Goal: Transaction & Acquisition: Purchase product/service

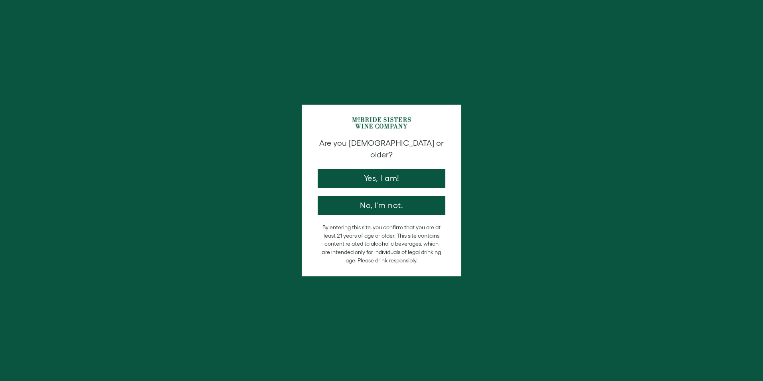
click at [405, 169] on button "Yes, I am!" at bounding box center [382, 178] width 128 height 19
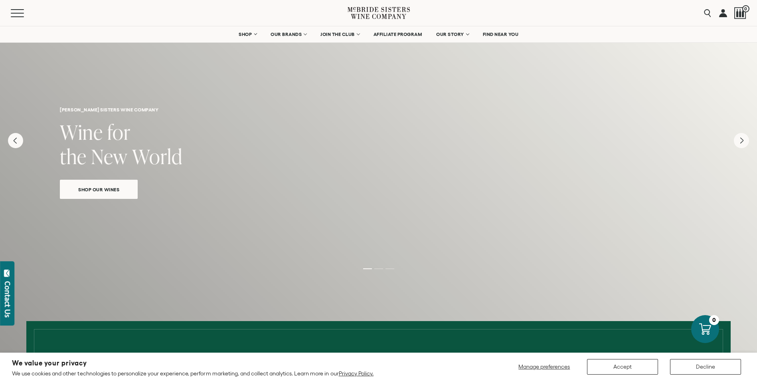
click at [106, 199] on div "Shop Our Wines" at bounding box center [99, 186] width 78 height 25
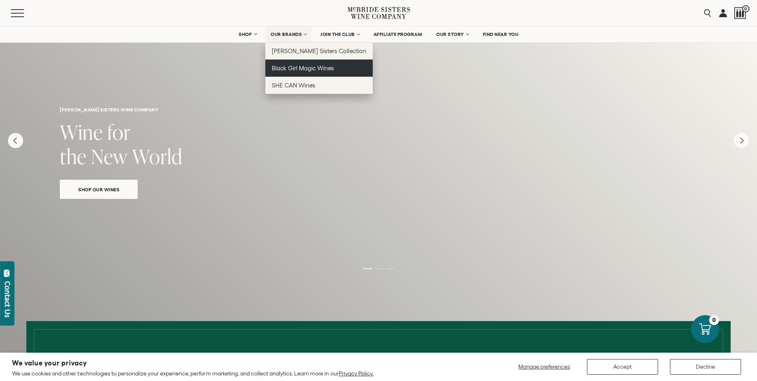
click at [319, 70] on span "Black Girl Magic Wines" at bounding box center [303, 68] width 62 height 7
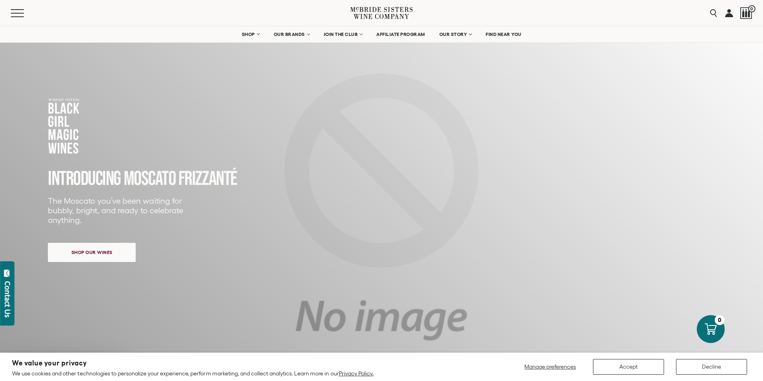
click at [110, 255] on div "Close dialog Discover Our Collections Join our community to receive exclusive u…" at bounding box center [381, 190] width 763 height 381
click at [87, 250] on span "Shop our wines" at bounding box center [91, 250] width 69 height 16
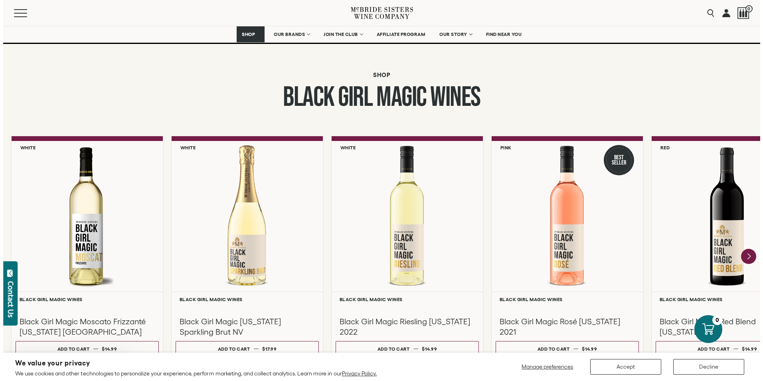
scroll to position [609, 0]
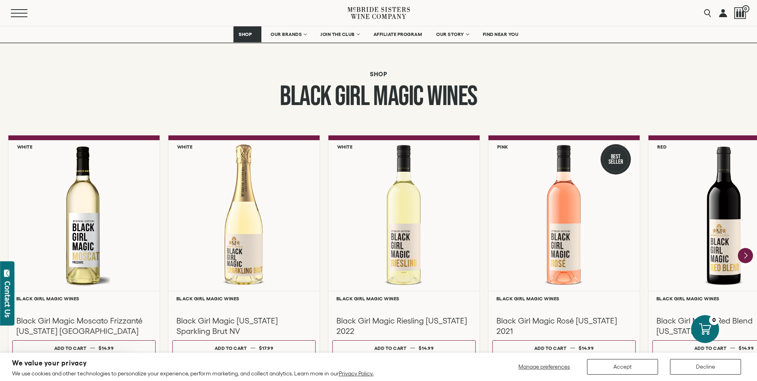
click at [18, 13] on span "Mobile Menu Trigger" at bounding box center [19, 13] width 17 height 1
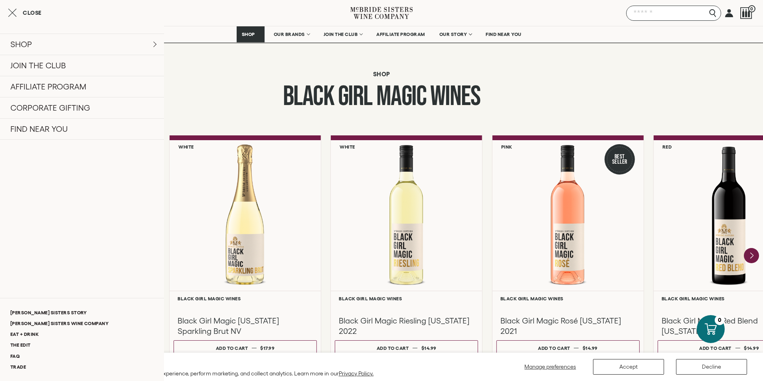
click at [712, 13] on input "Search" at bounding box center [673, 13] width 95 height 15
click at [690, 13] on input "Search" at bounding box center [673, 13] width 95 height 15
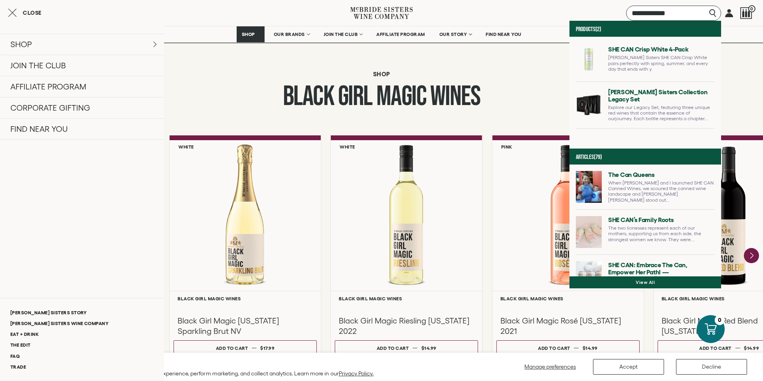
type input "**********"
